Goal: Information Seeking & Learning: Learn about a topic

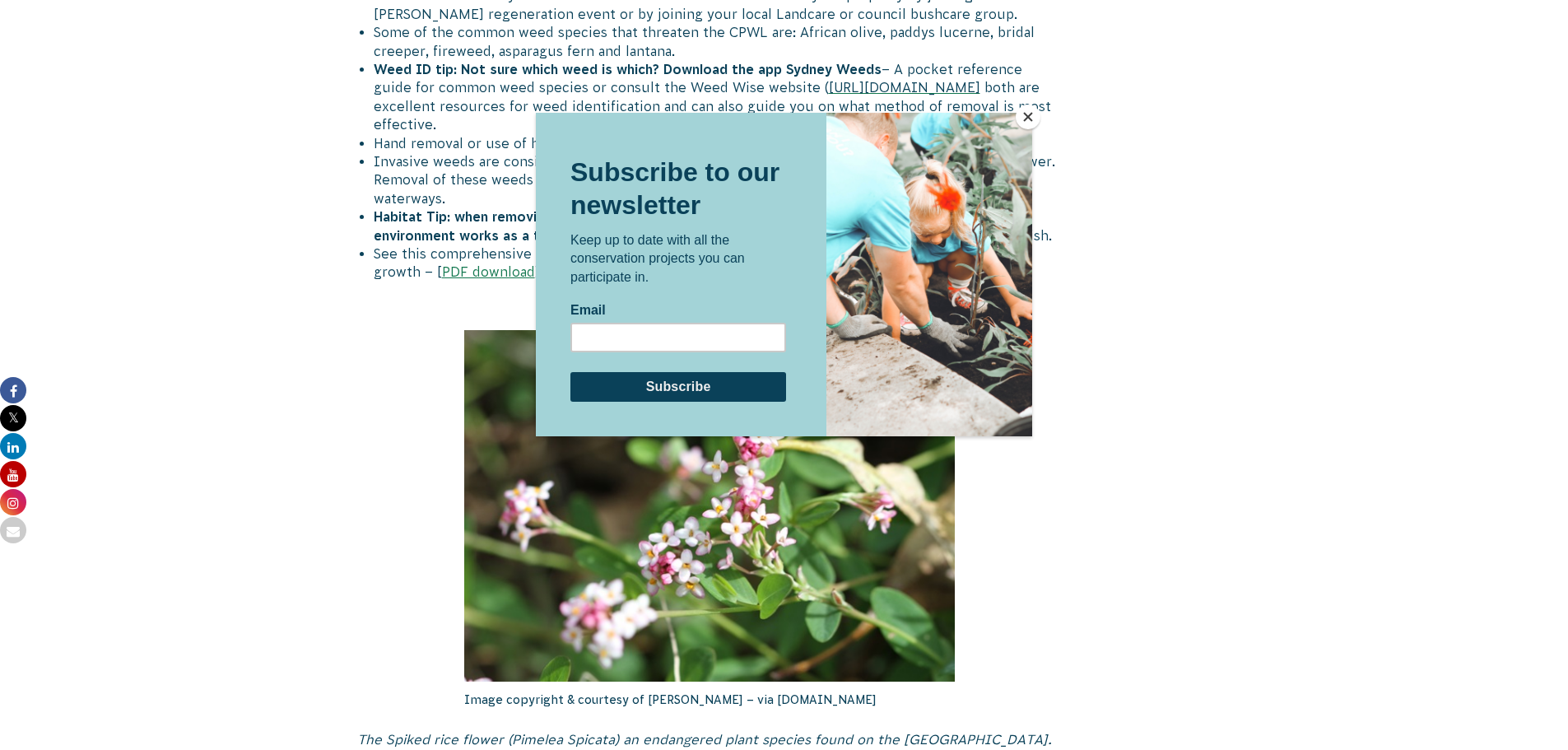
scroll to position [2965, 0]
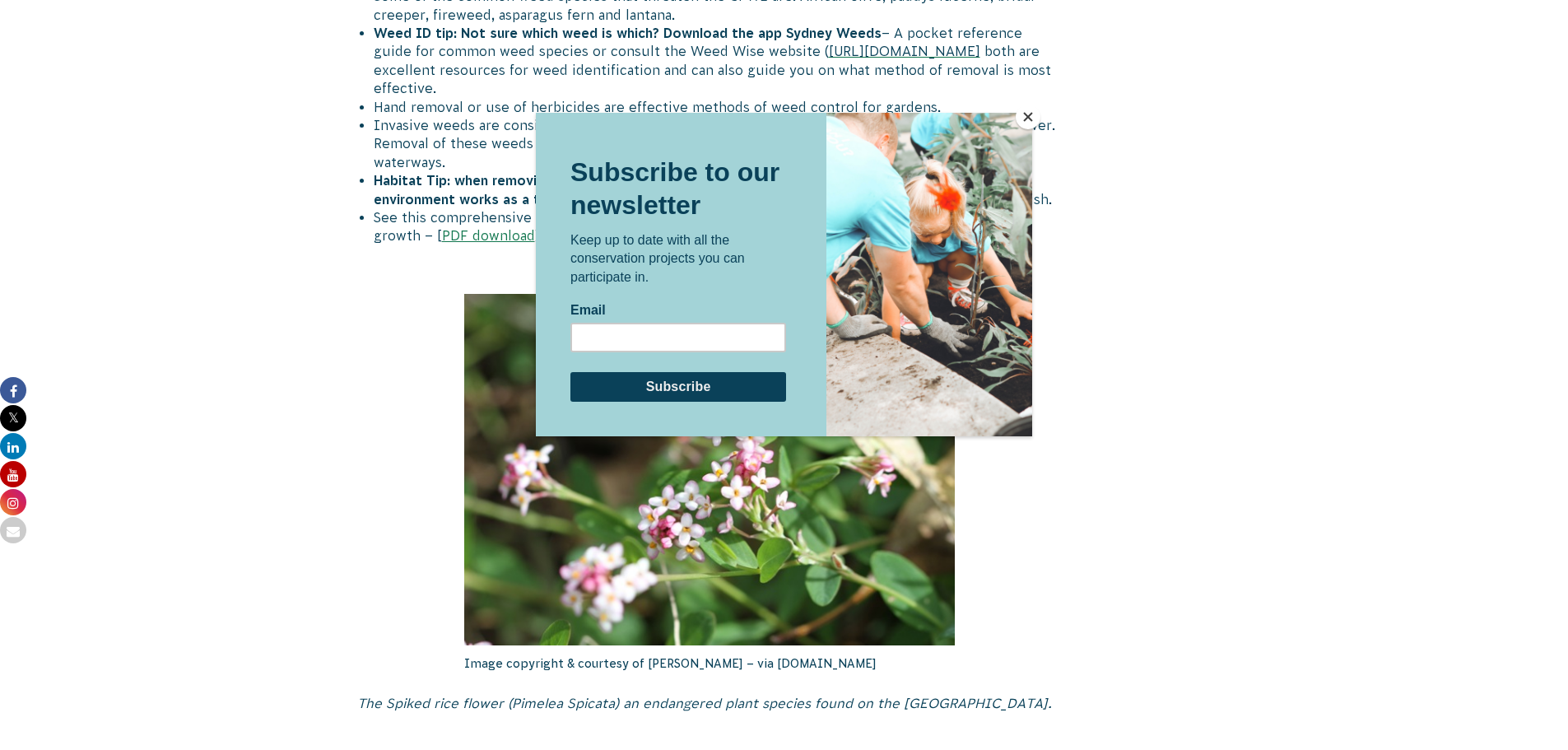
click at [1023, 112] on button "Close" at bounding box center [1028, 117] width 25 height 25
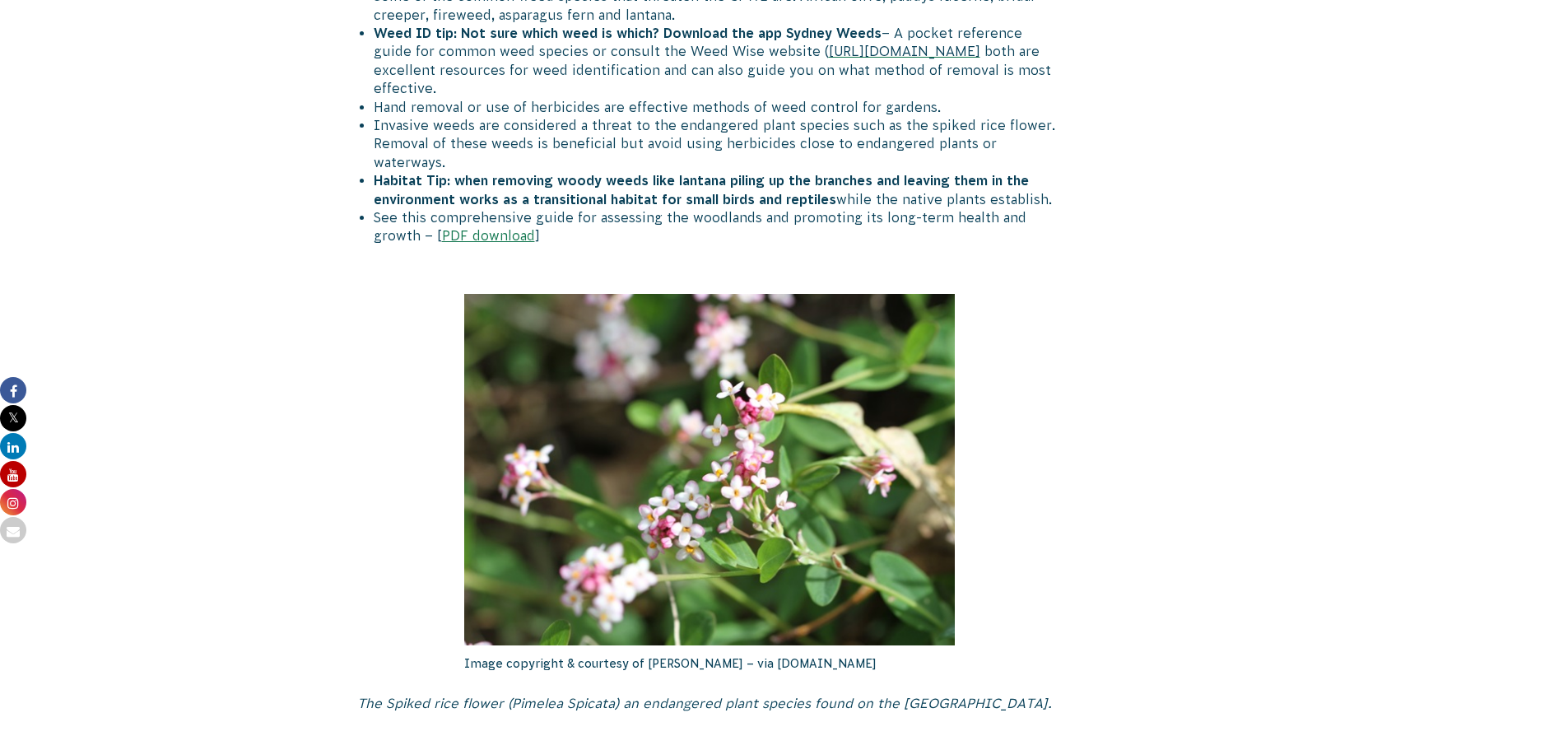
click at [710, 468] on img at bounding box center [709, 470] width 491 height 352
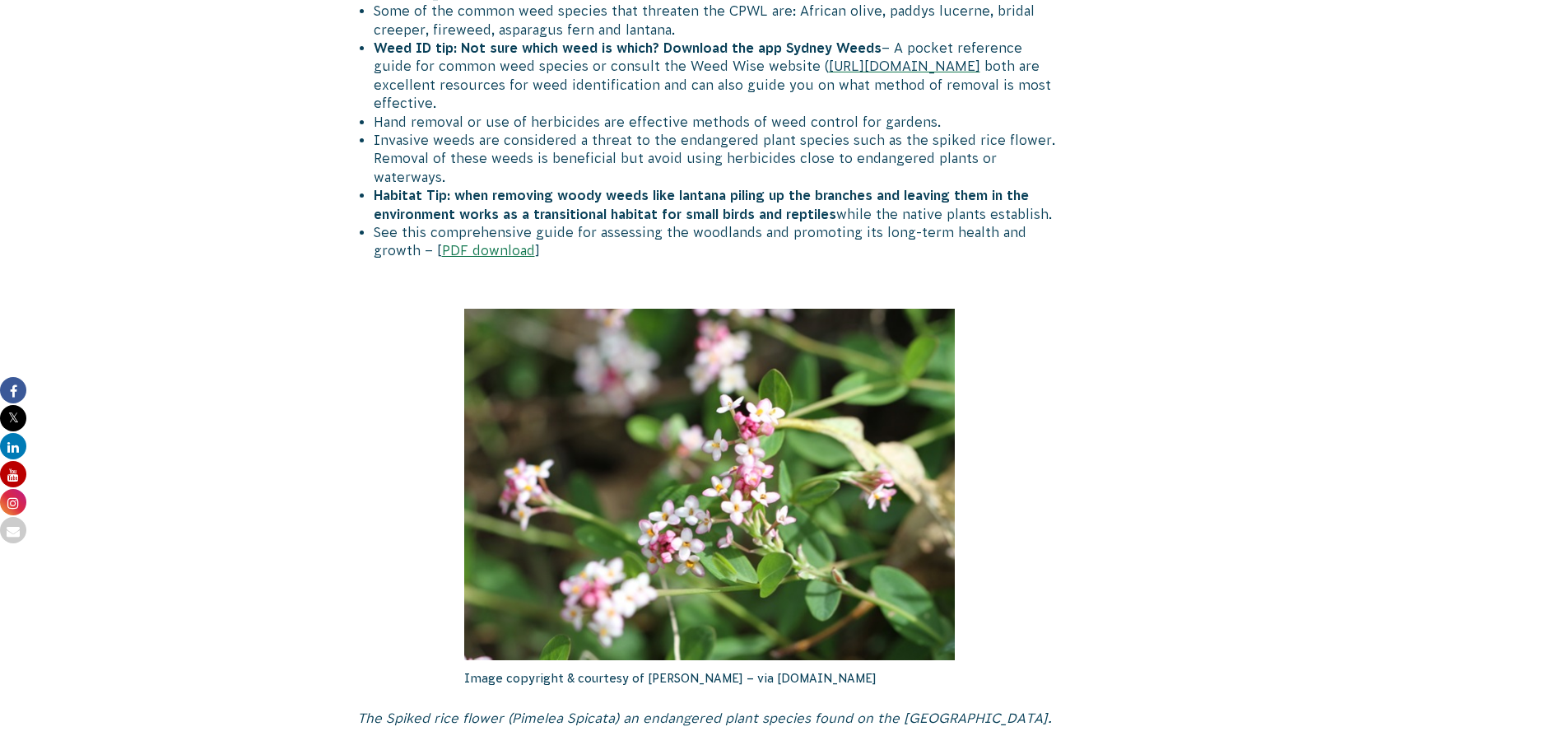
scroll to position [2965, 0]
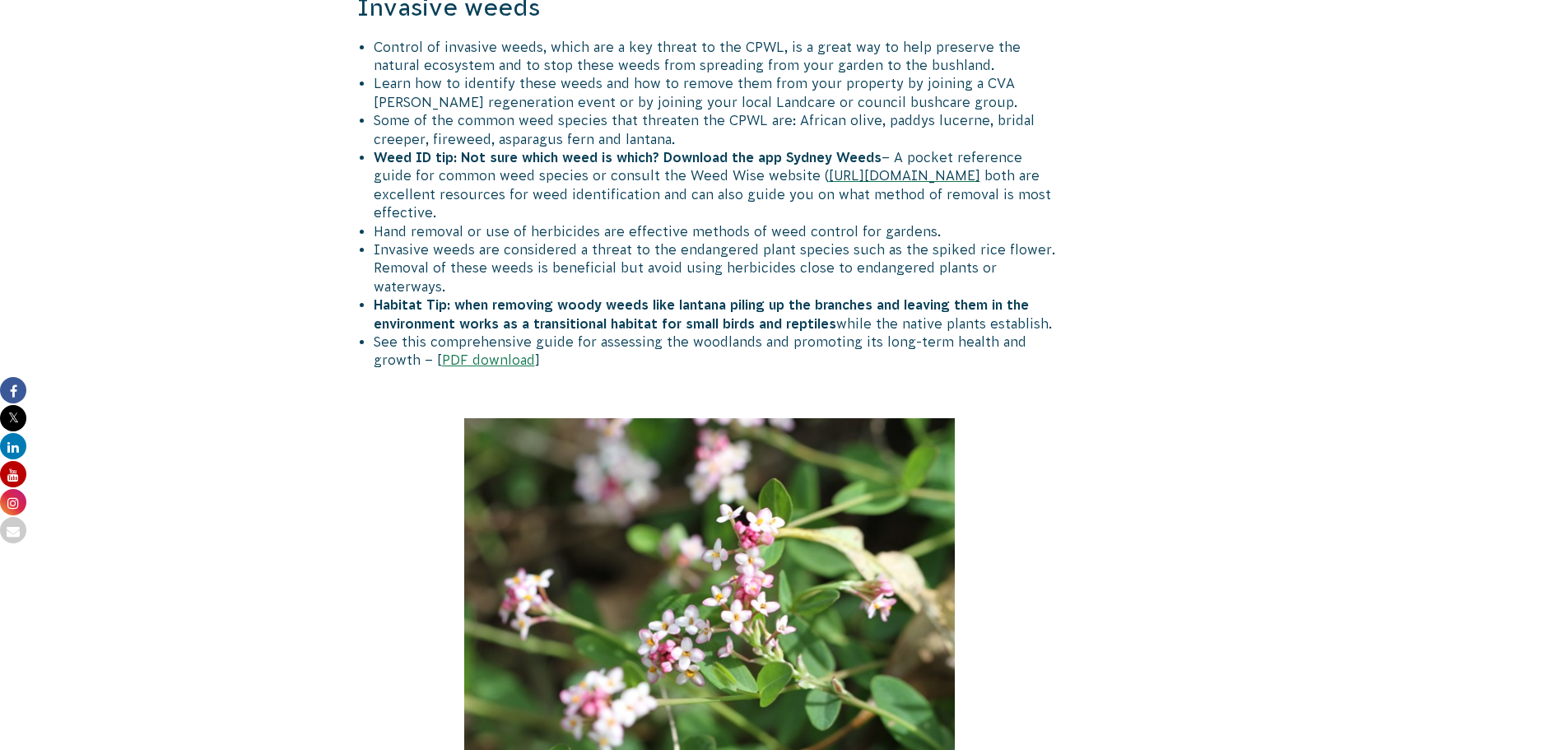
scroll to position [2636, 0]
